Goal: Information Seeking & Learning: Find specific fact

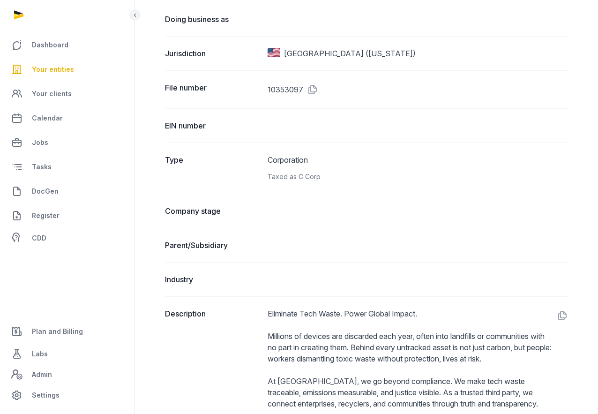
click at [54, 75] on span "Your entities" at bounding box center [53, 69] width 42 height 11
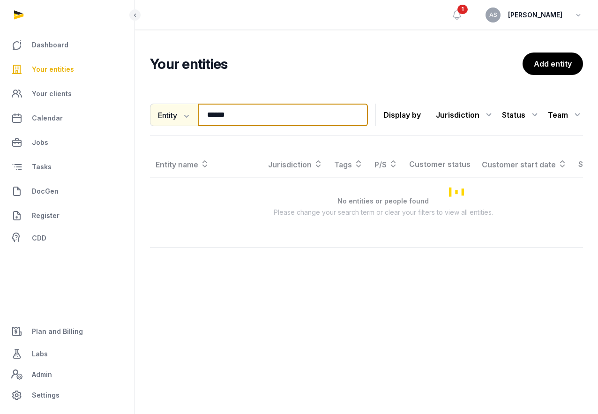
drag, startPoint x: 252, startPoint y: 119, endPoint x: 179, endPoint y: 119, distance: 72.6
click at [180, 119] on div "Entity Entity People Tags Services ****** Search" at bounding box center [259, 115] width 218 height 22
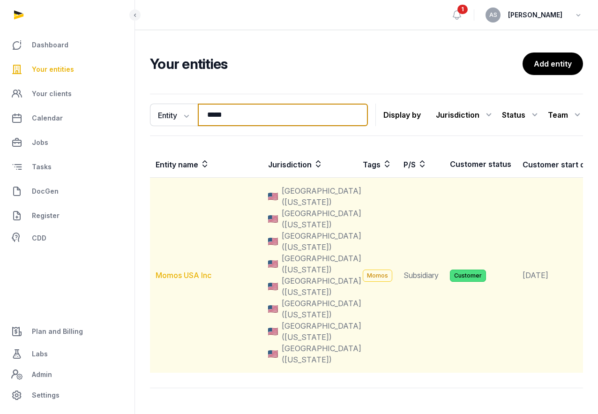
type input "*****"
click at [187, 274] on link "Momos USA Inc" at bounding box center [184, 274] width 56 height 9
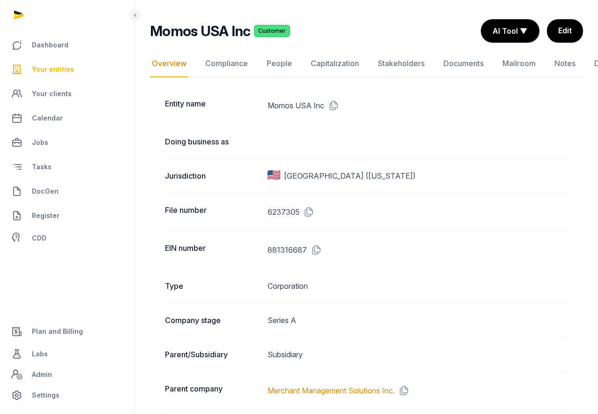
scroll to position [65, 0]
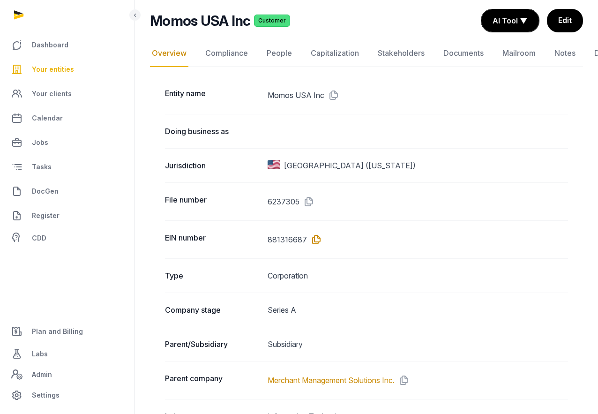
click at [314, 243] on icon at bounding box center [314, 239] width 15 height 15
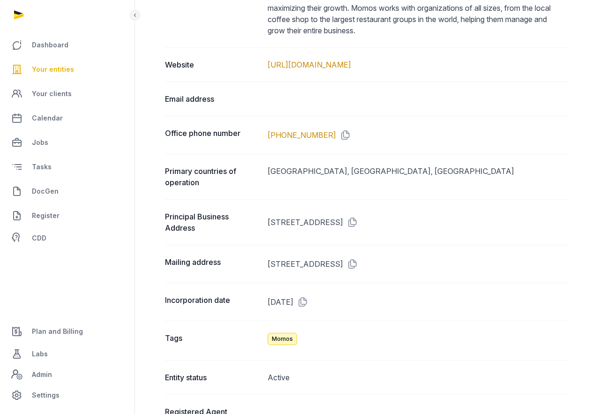
scroll to position [547, 0]
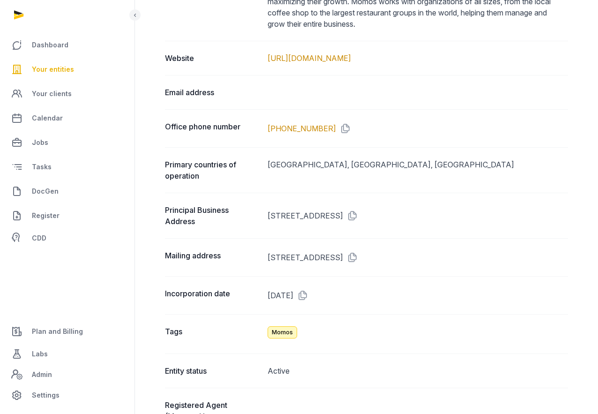
drag, startPoint x: 375, startPoint y: 214, endPoint x: 262, endPoint y: 217, distance: 113.0
click at [262, 217] on div "Principal Business Address [STREET_ADDRESS]" at bounding box center [366, 215] width 403 height 45
copy div "[STREET_ADDRESS],"
click at [378, 215] on dd "[STREET_ADDRESS]" at bounding box center [418, 215] width 300 height 22
drag, startPoint x: 378, startPoint y: 215, endPoint x: 448, endPoint y: 211, distance: 69.5
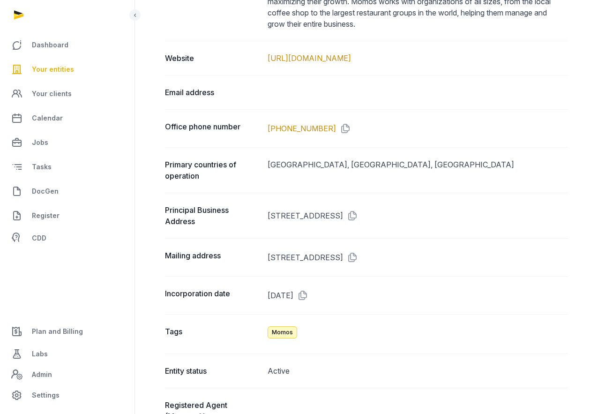
click at [448, 211] on dd "[STREET_ADDRESS]" at bounding box center [418, 215] width 300 height 22
click at [454, 213] on dd "[STREET_ADDRESS]" at bounding box center [418, 215] width 300 height 22
drag, startPoint x: 456, startPoint y: 213, endPoint x: 378, endPoint y: 219, distance: 79.0
click at [378, 219] on dd "[STREET_ADDRESS]" at bounding box center [418, 215] width 300 height 22
copy dd "[GEOGRAPHIC_DATA]"
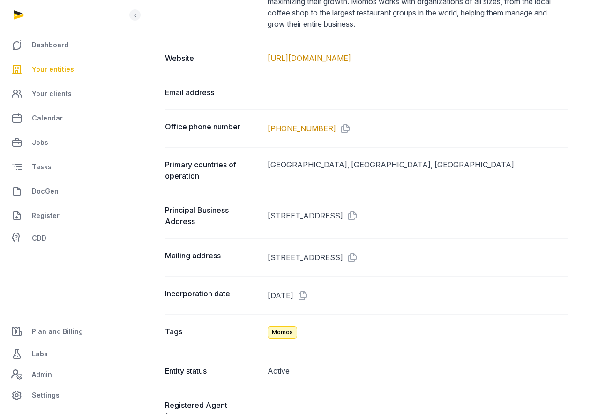
click at [379, 257] on dd "[STREET_ADDRESS]" at bounding box center [418, 257] width 300 height 15
drag, startPoint x: 379, startPoint y: 257, endPoint x: 267, endPoint y: 263, distance: 112.6
click at [267, 261] on div "Mailing address [STREET_ADDRESS]" at bounding box center [366, 257] width 403 height 38
copy dd "3790 EL CAMINO REAL, #1279,"
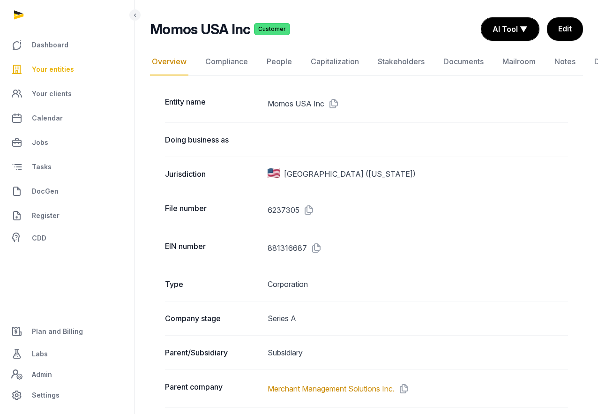
scroll to position [0, 0]
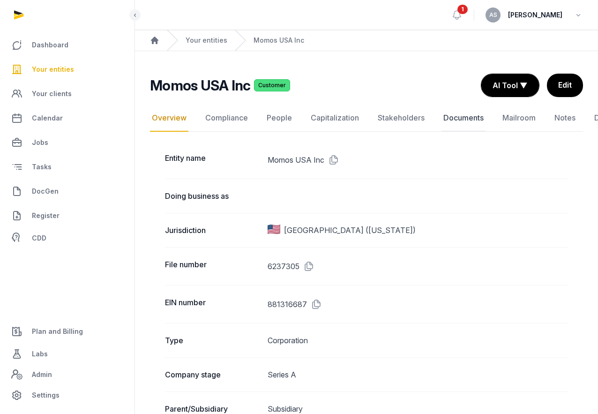
click at [461, 117] on link "Documents" at bounding box center [463, 118] width 44 height 27
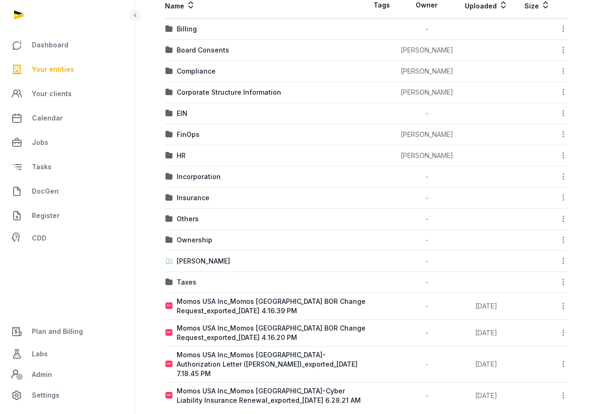
scroll to position [183, 0]
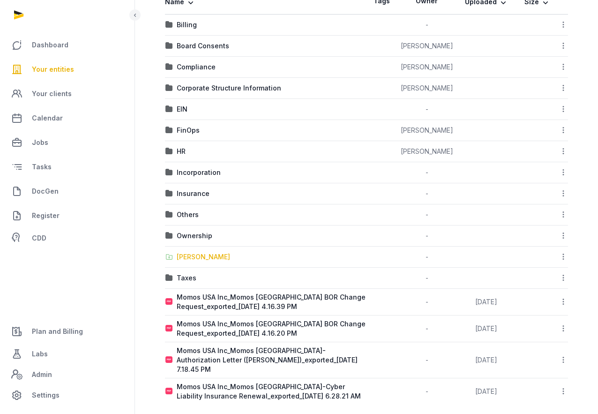
click at [195, 253] on div "[PERSON_NAME]" at bounding box center [203, 256] width 53 height 9
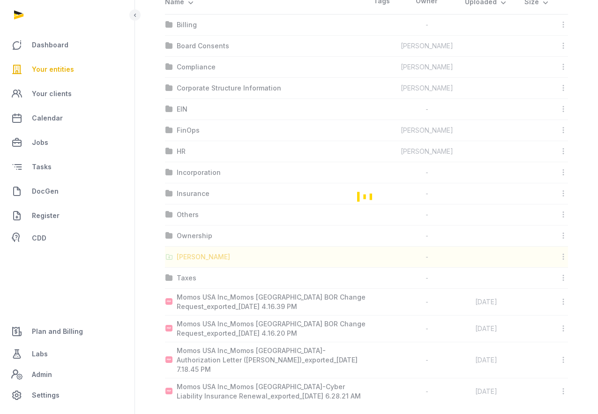
scroll to position [0, 0]
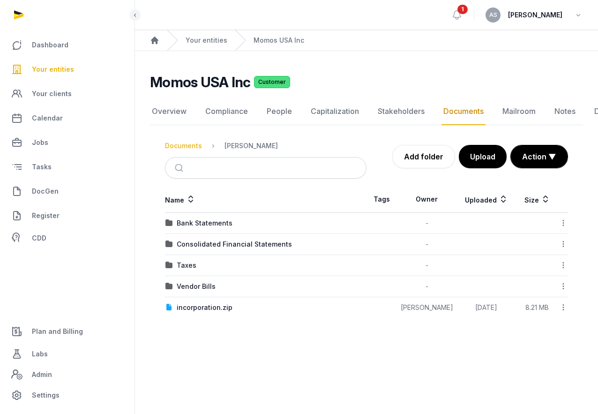
click at [192, 146] on div "Documents" at bounding box center [183, 145] width 37 height 9
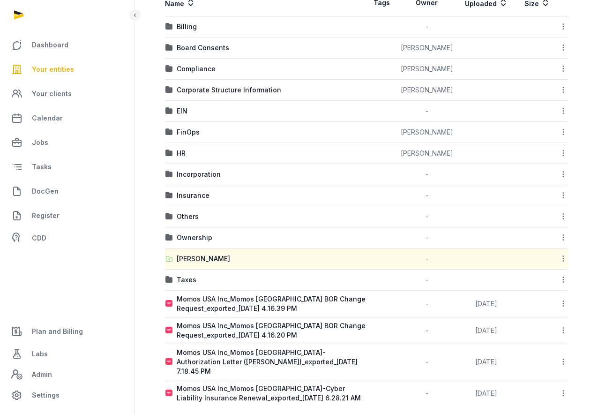
scroll to position [183, 0]
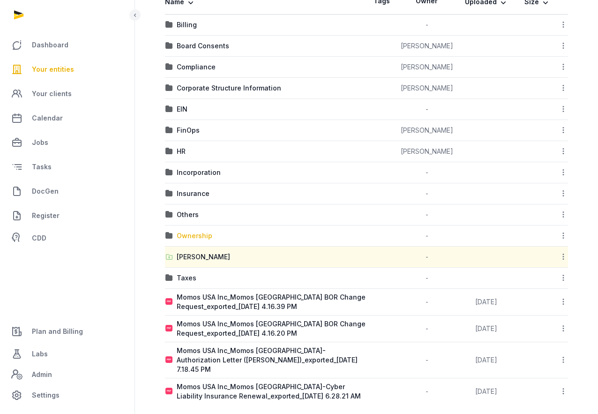
click at [193, 235] on div "Ownership" at bounding box center [195, 235] width 36 height 9
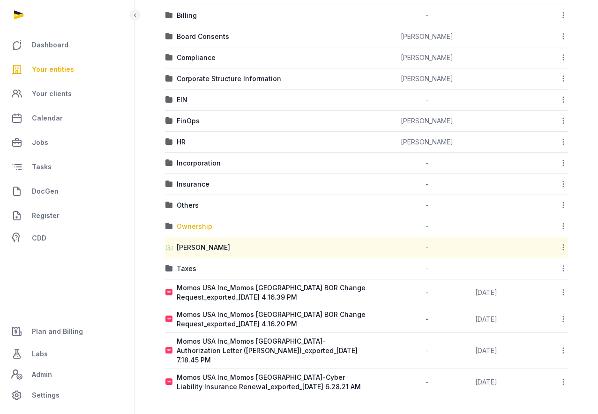
scroll to position [0, 0]
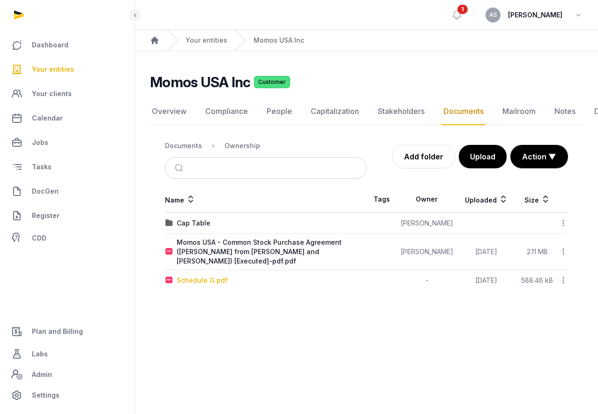
click at [188, 276] on div "Schedule G.pdf" at bounding box center [202, 280] width 51 height 9
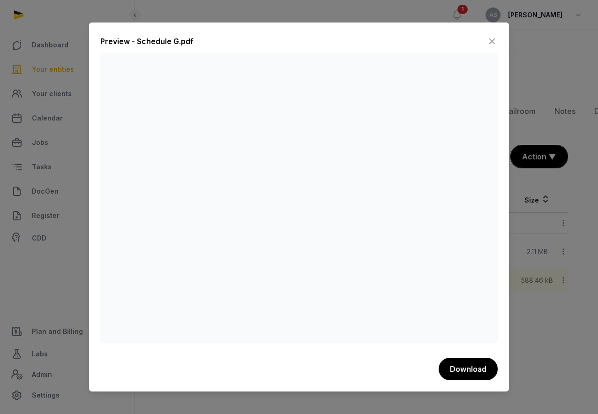
click at [494, 39] on icon at bounding box center [491, 41] width 11 height 15
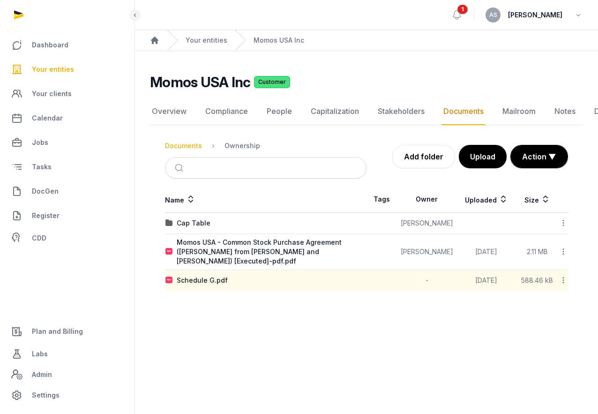
click at [193, 145] on div "Documents" at bounding box center [183, 145] width 37 height 9
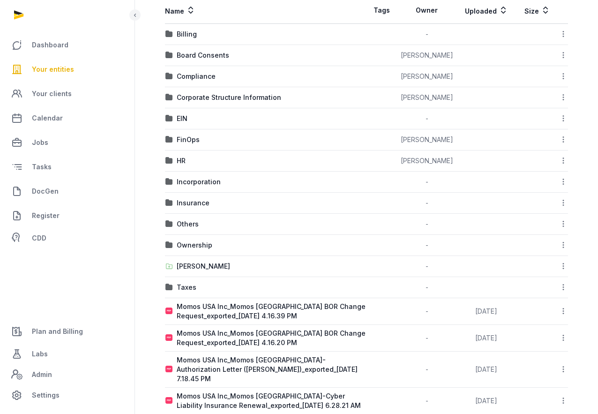
scroll to position [183, 0]
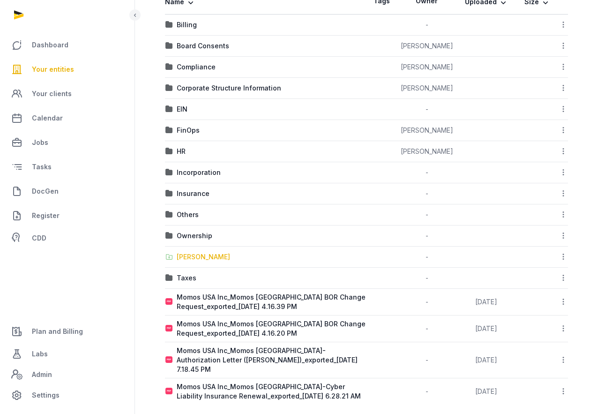
click at [194, 256] on div "[PERSON_NAME]" at bounding box center [203, 256] width 53 height 9
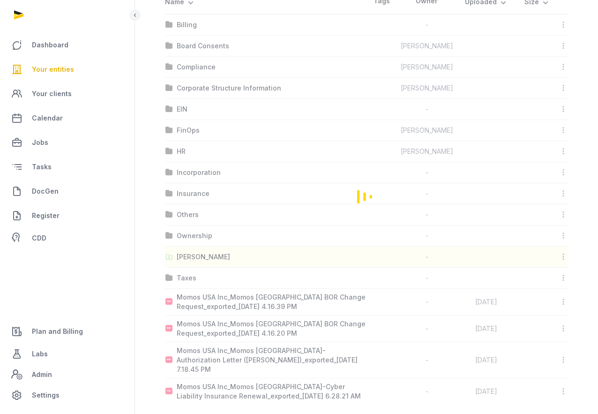
scroll to position [0, 0]
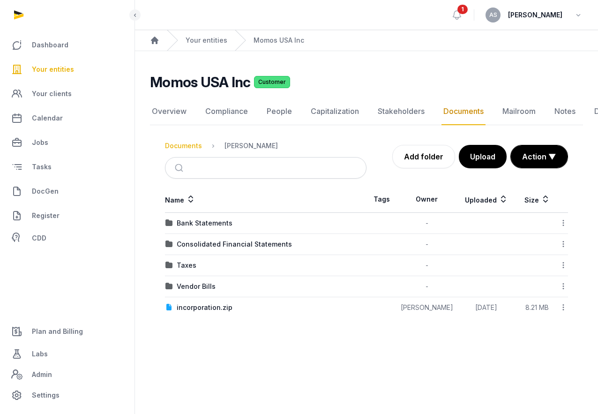
click at [187, 145] on div "Documents" at bounding box center [183, 145] width 37 height 9
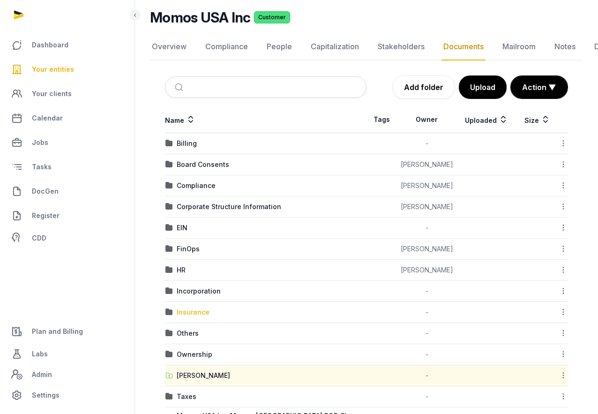
scroll to position [71, 0]
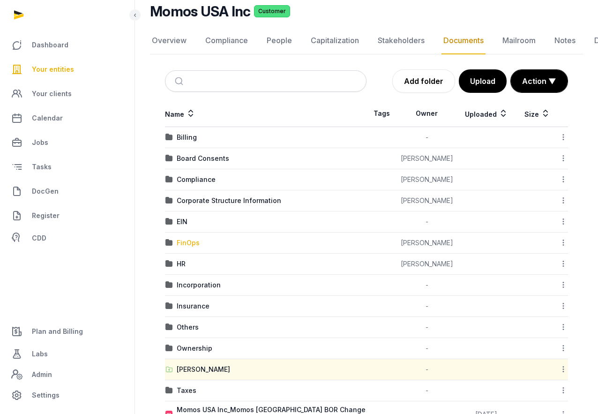
click at [185, 246] on div "FinOps" at bounding box center [188, 242] width 23 height 9
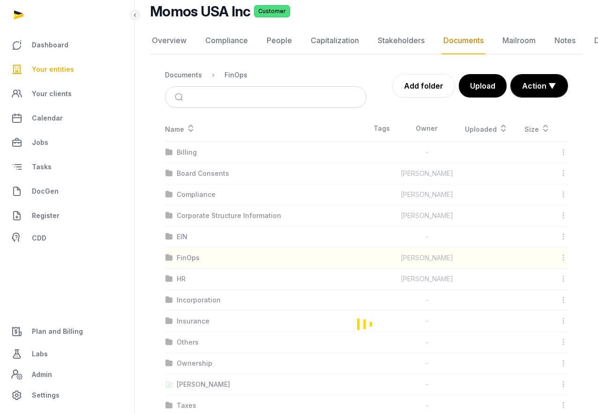
scroll to position [0, 0]
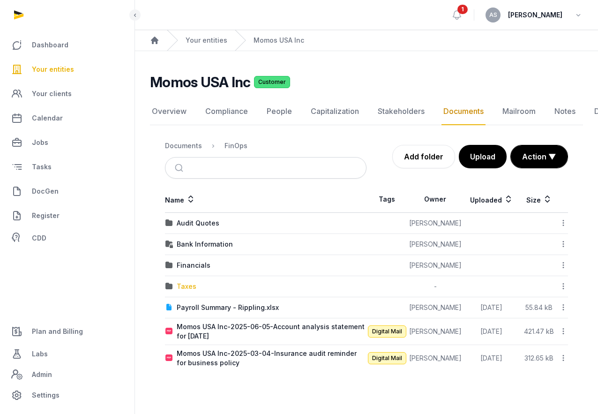
click at [185, 289] on div "Taxes" at bounding box center [187, 286] width 20 height 9
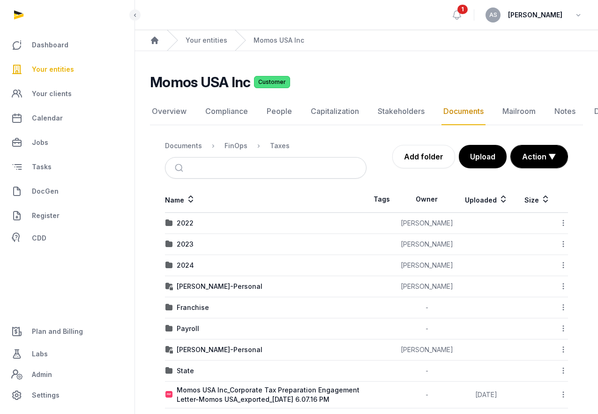
click at [241, 234] on td "2023" at bounding box center [266, 244] width 202 height 21
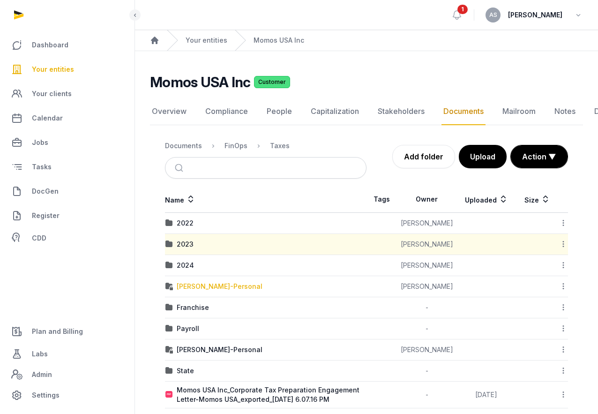
click at [204, 288] on div "[PERSON_NAME]-Personal" at bounding box center [220, 286] width 86 height 9
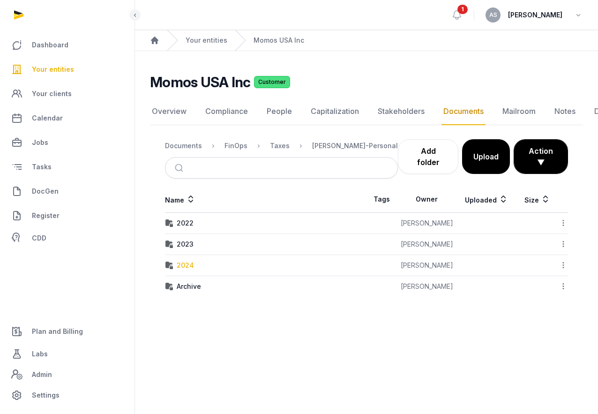
click at [190, 266] on div "2024" at bounding box center [185, 265] width 17 height 9
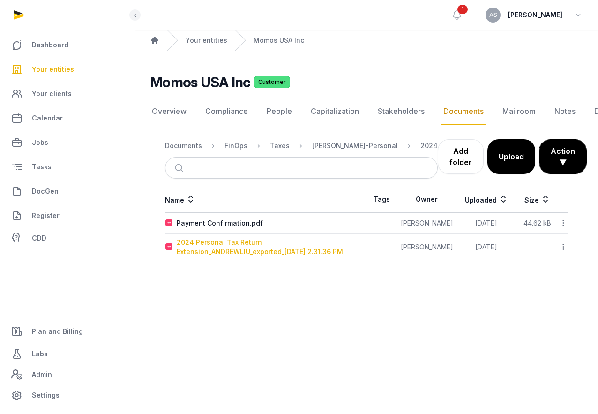
click at [219, 244] on div "2024 Personal Tax Return Extension_ANDREWLIU_exported_[DATE] 2.31.36 PM" at bounding box center [271, 247] width 189 height 19
